Goal: Task Accomplishment & Management: Manage account settings

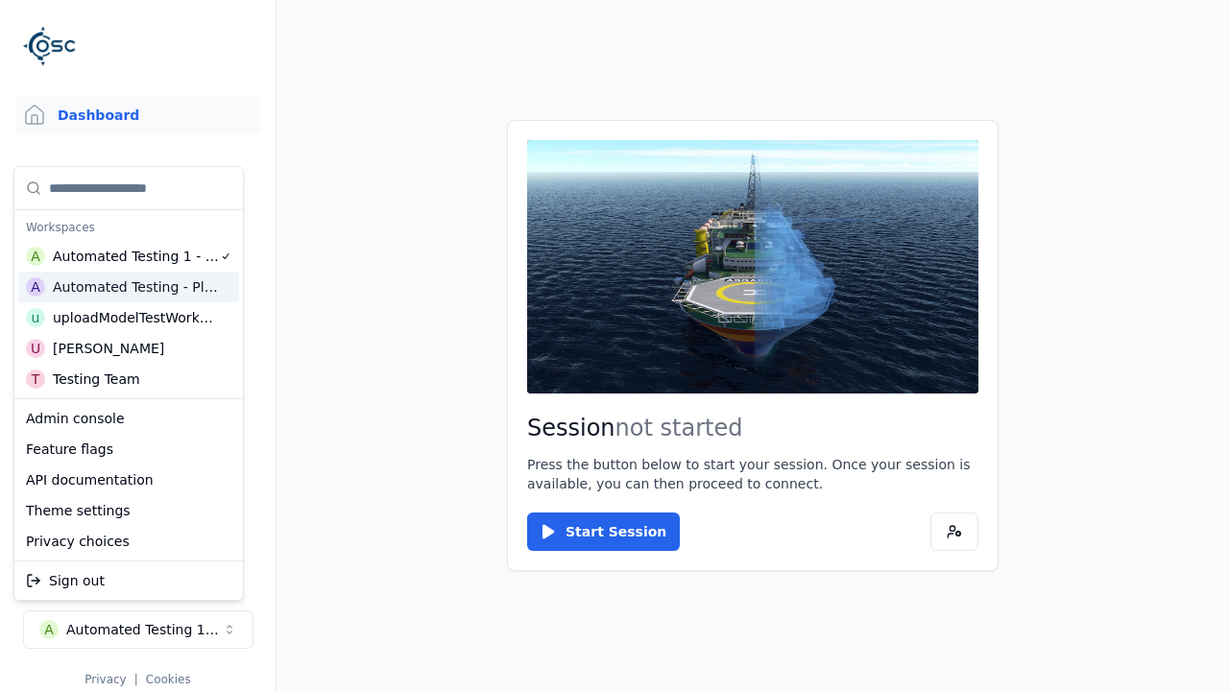
click at [614, 346] on html "Support Dashboard Assets 3D Models Scenes Datasets Recordings Support Documenta…" at bounding box center [614, 345] width 1229 height 691
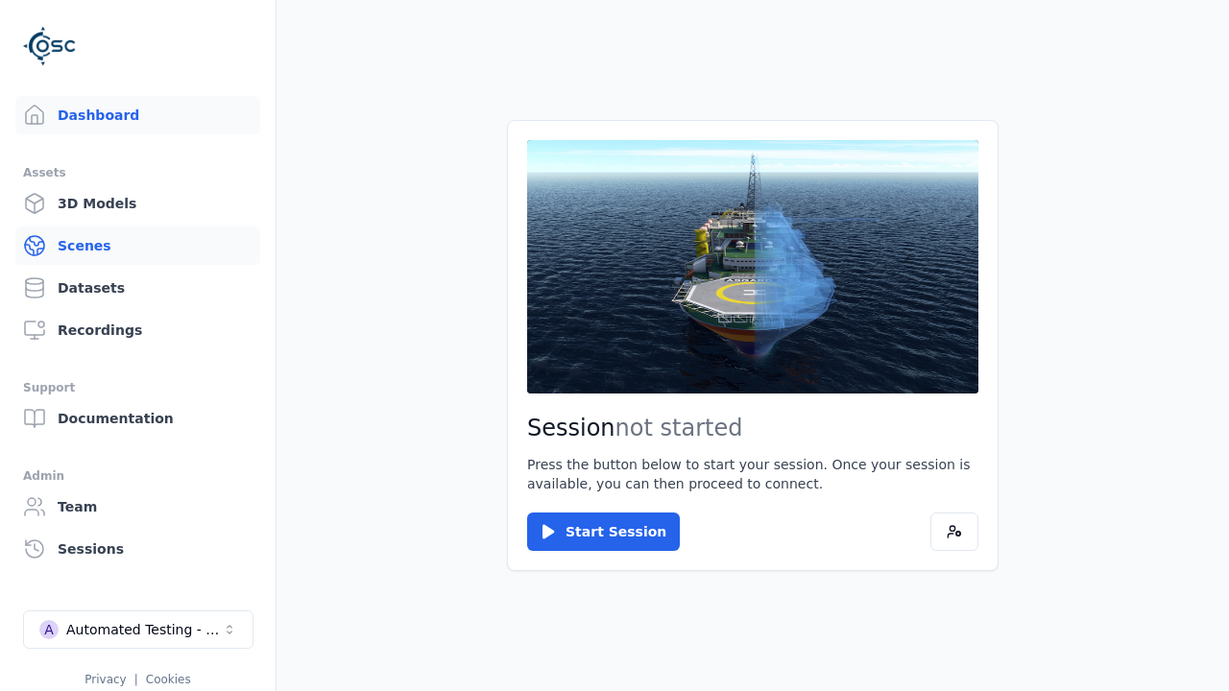
click at [137, 246] on link "Scenes" at bounding box center [137, 246] width 245 height 38
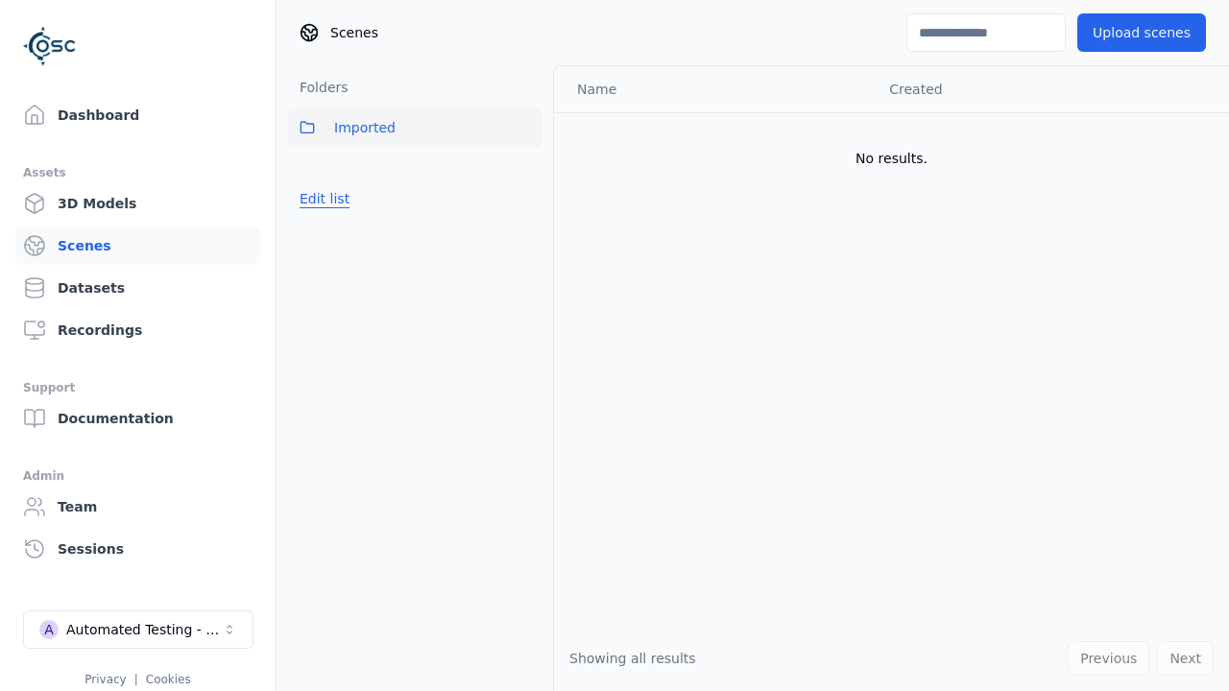
click at [321, 199] on button "Edit list" at bounding box center [324, 198] width 73 height 35
click at [338, 199] on link "Create folder" at bounding box center [344, 198] width 88 height 19
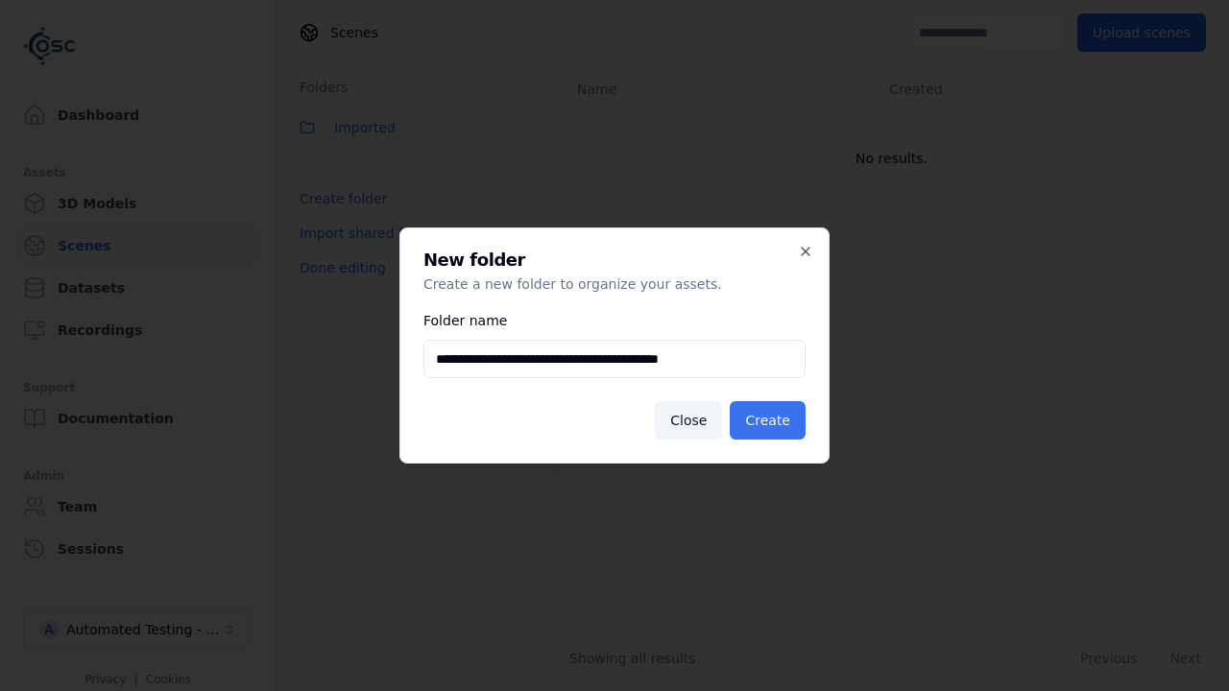
type input "**********"
click at [770, 420] on button "Create" at bounding box center [768, 420] width 76 height 38
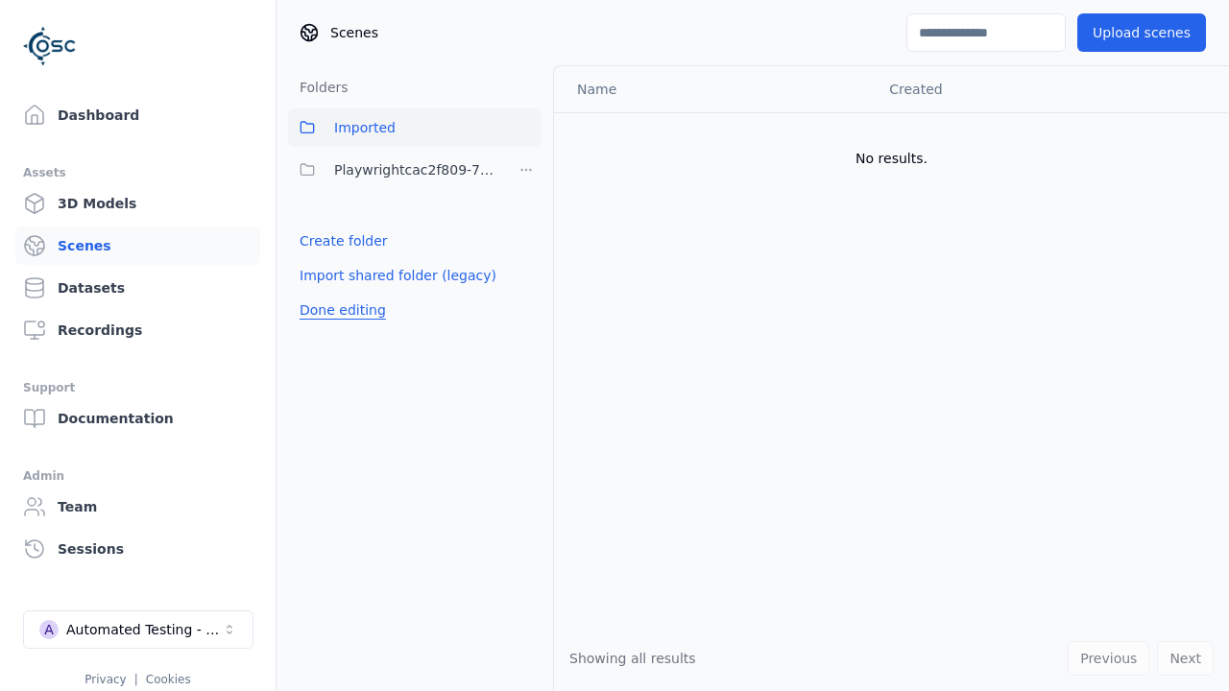
click at [337, 310] on button "Done editing" at bounding box center [342, 310] width 109 height 35
click at [321, 241] on button "Edit list" at bounding box center [324, 241] width 73 height 35
click at [526, 170] on html "Support Dashboard Assets 3D Models Scenes Datasets Recordings Support Documenta…" at bounding box center [614, 345] width 1229 height 691
click at [525, 271] on div "Rename" at bounding box center [532, 270] width 129 height 31
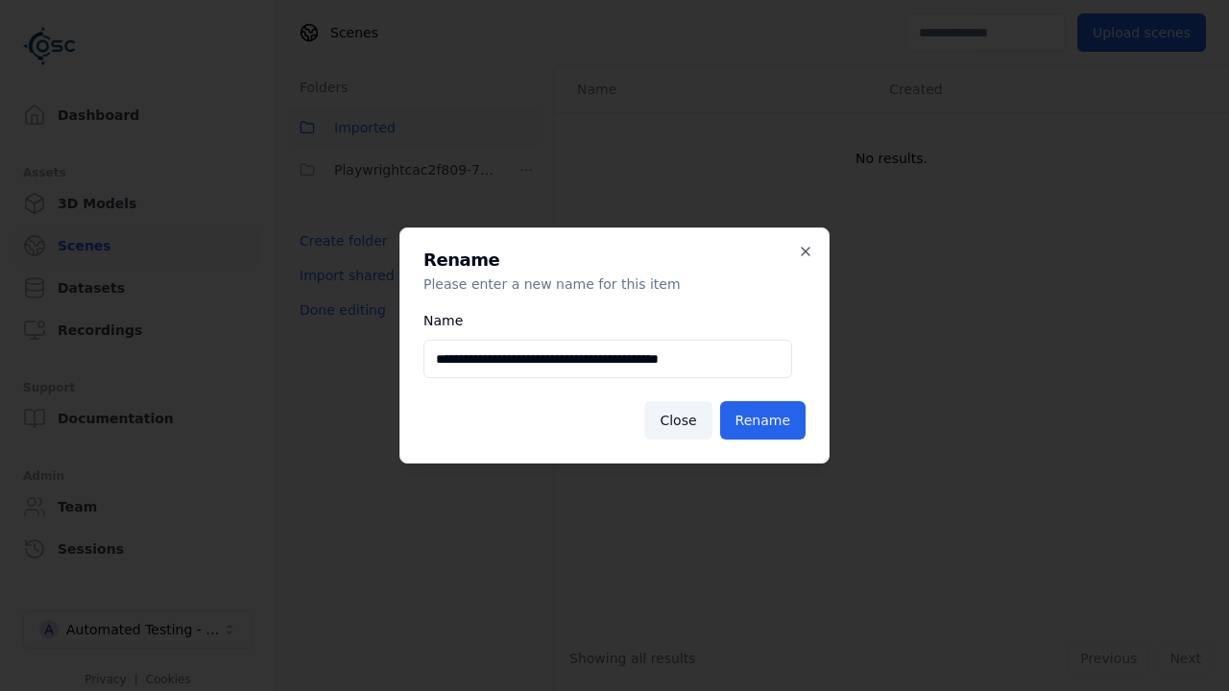
click at [608, 359] on input "**********" at bounding box center [607, 359] width 369 height 38
type input "**********"
click at [764, 420] on button "Rename" at bounding box center [762, 420] width 85 height 38
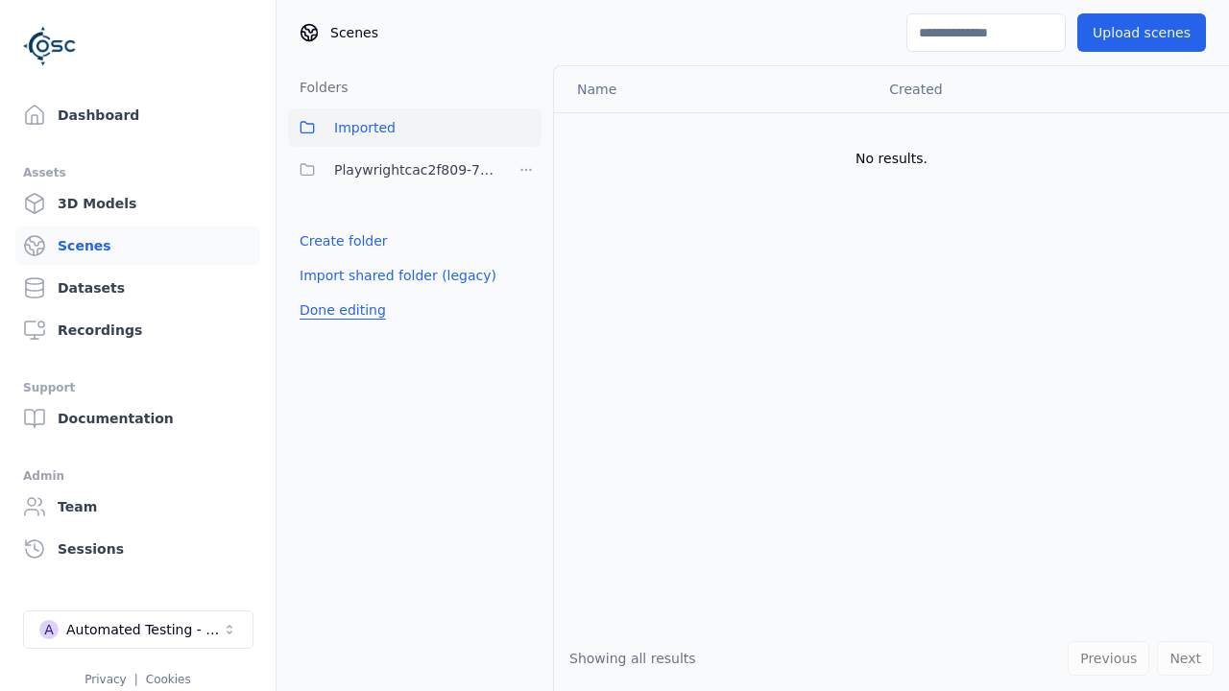
click at [337, 310] on button "Done editing" at bounding box center [342, 310] width 109 height 35
click at [321, 241] on button "Edit list" at bounding box center [324, 241] width 73 height 35
click at [526, 170] on html "Support Dashboard Assets 3D Models Scenes Datasets Recordings Support Documenta…" at bounding box center [614, 345] width 1229 height 691
